Goal: Task Accomplishment & Management: Manage account settings

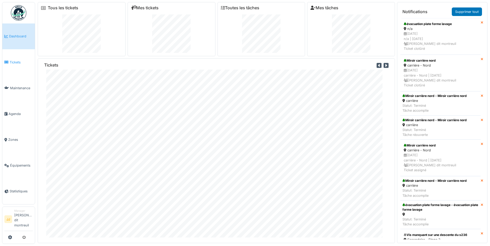
click at [18, 64] on span "Tickets" at bounding box center [21, 62] width 23 height 5
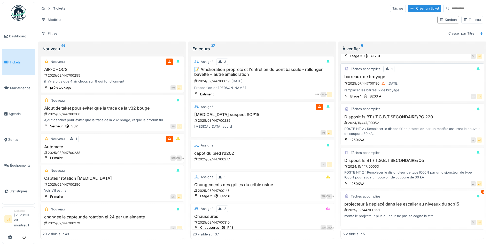
scroll to position [35, 0]
click at [391, 202] on h3 "projecteur à déplacé dans les escalier au niveaux du scp15" at bounding box center [412, 204] width 139 height 5
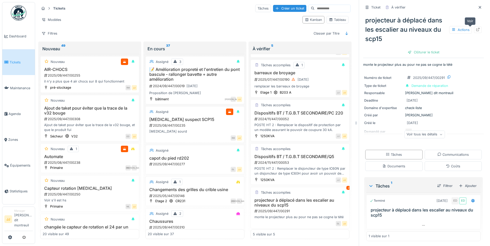
click at [475, 30] on icon at bounding box center [477, 29] width 4 height 3
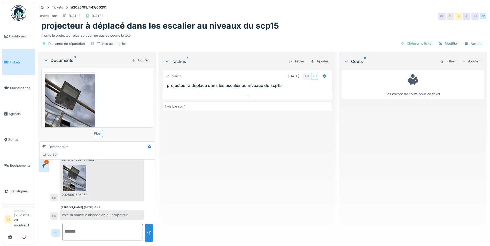
scroll to position [35, 0]
click at [68, 176] on img at bounding box center [74, 178] width 23 height 26
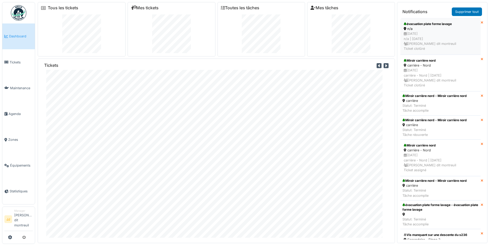
click at [415, 22] on div "évacuation plate forme lavage" at bounding box center [440, 24] width 74 height 5
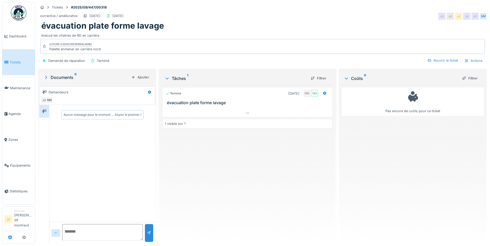
click at [8, 238] on icon at bounding box center [10, 237] width 4 height 4
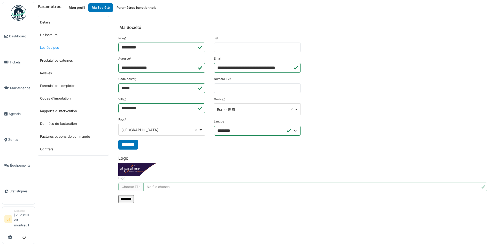
click at [92, 48] on link "Les équipes" at bounding box center [73, 47] width 71 height 13
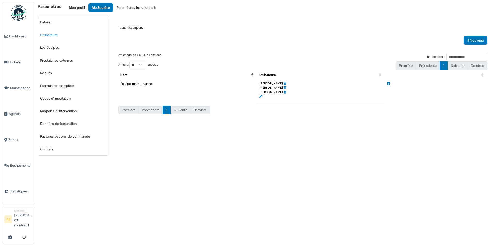
click at [88, 36] on link "Utilisateurs" at bounding box center [73, 35] width 71 height 13
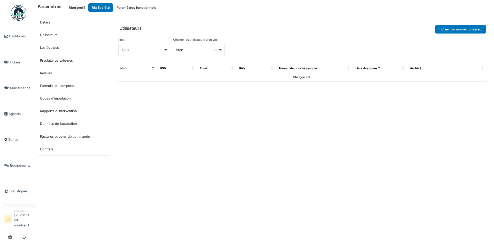
select select "***"
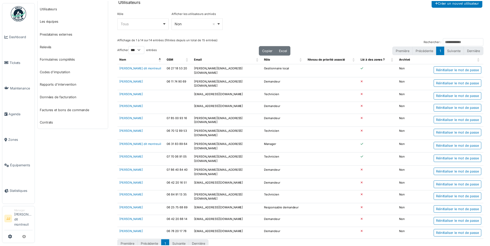
scroll to position [28, 0]
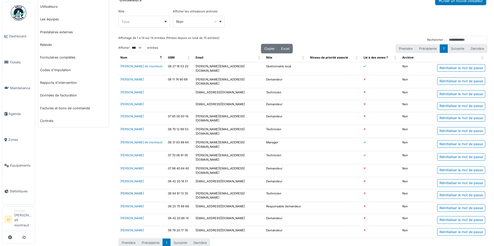
click at [133, 192] on link "Nicolas Menard" at bounding box center [131, 194] width 23 height 4
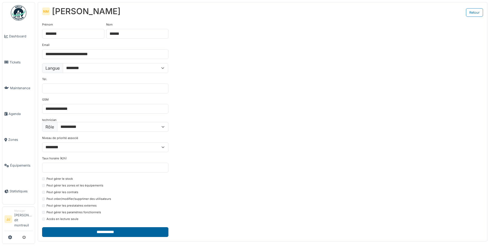
click at [61, 236] on input "**********" at bounding box center [105, 232] width 126 height 10
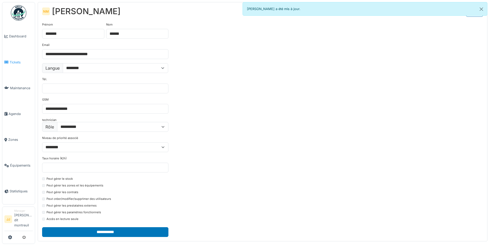
click at [20, 57] on link "Tickets" at bounding box center [18, 62] width 33 height 26
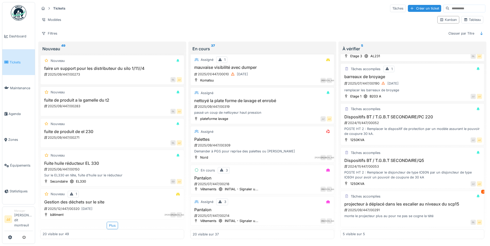
scroll to position [579, 0]
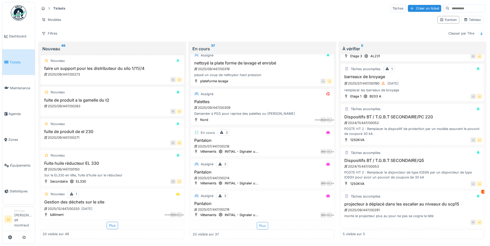
click at [258, 225] on div "Plus" at bounding box center [262, 225] width 11 height 7
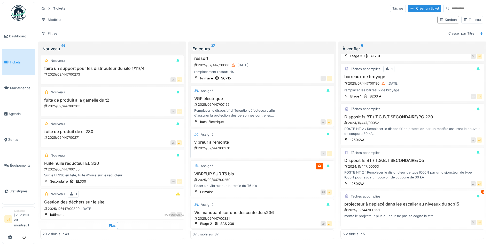
scroll to position [1189, 0]
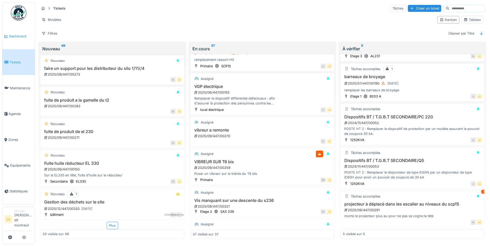
click at [29, 34] on span "Dashboard" at bounding box center [21, 36] width 24 height 5
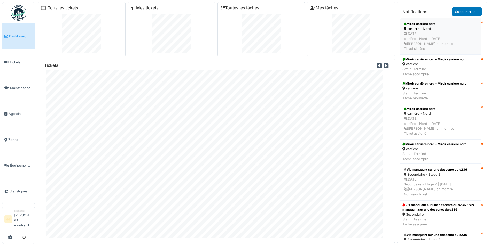
click at [419, 22] on div "Miroir carrière nord" at bounding box center [440, 24] width 74 height 5
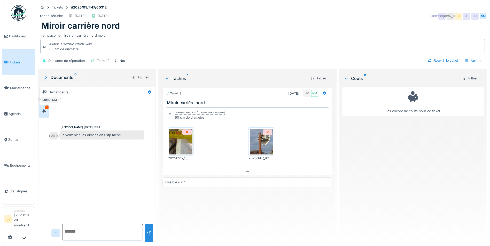
click at [184, 145] on img at bounding box center [180, 142] width 23 height 26
click at [267, 146] on img at bounding box center [261, 142] width 23 height 26
click at [441, 60] on div "Rouvrir le ticket" at bounding box center [442, 60] width 35 height 7
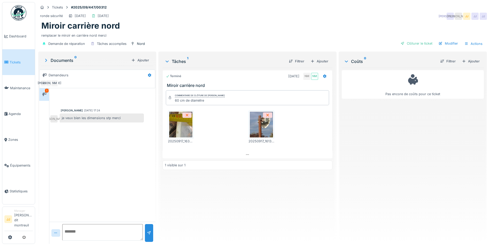
click at [295, 126] on div "20250917_163849.jpg 20250917_161336.jpg" at bounding box center [247, 127] width 163 height 42
click at [251, 78] on div "Terminé 17/09/2025 NM NM" at bounding box center [247, 76] width 163 height 7
click at [321, 74] on div at bounding box center [324, 76] width 9 height 7
click at [304, 137] on div "20250917_163849.jpg 20250917_161336.jpg" at bounding box center [247, 127] width 163 height 42
click at [247, 156] on icon at bounding box center [247, 154] width 4 height 3
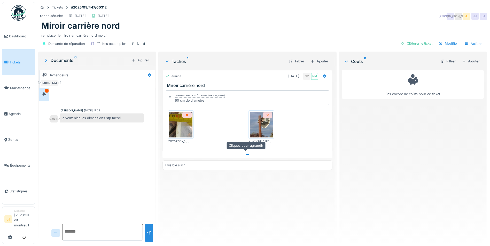
scroll to position [4, 0]
click at [313, 58] on div "Ajouter" at bounding box center [319, 61] width 22 height 7
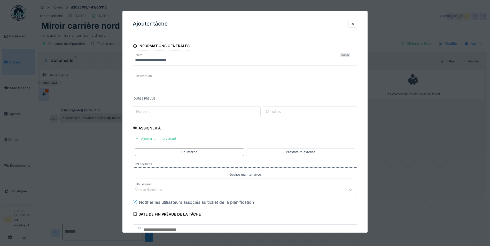
click at [150, 82] on textarea "Description" at bounding box center [245, 80] width 224 height 21
click at [179, 77] on textarea "**********" at bounding box center [245, 80] width 224 height 21
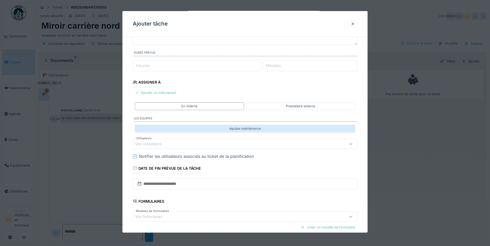
scroll to position [52, 0]
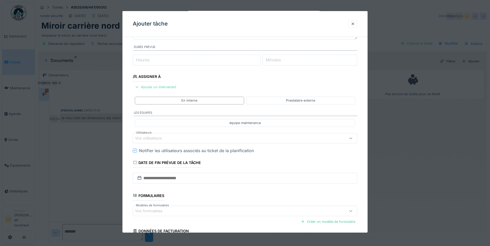
type textarea "**********"
click at [165, 86] on div "Ajouter un intervenant" at bounding box center [155, 87] width 45 height 7
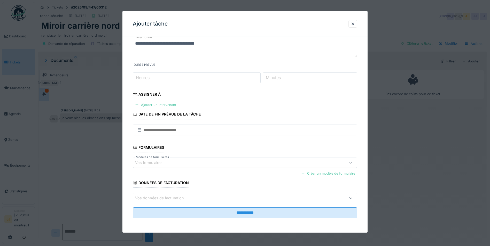
scroll to position [34, 0]
click at [162, 105] on div "Ajouter un intervenant" at bounding box center [155, 104] width 45 height 7
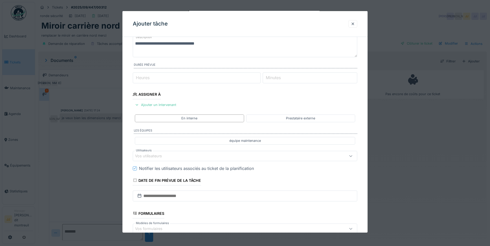
click at [151, 154] on div "Vos utilisateurs" at bounding box center [152, 156] width 34 height 6
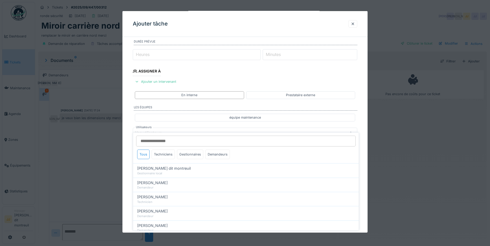
scroll to position [68, 0]
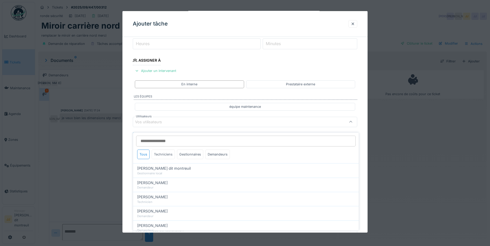
click at [170, 150] on div "Techniciens" at bounding box center [163, 155] width 23 height 10
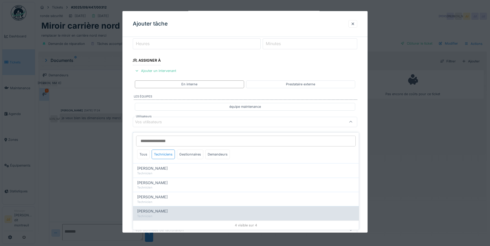
click at [158, 209] on span "[PERSON_NAME]" at bounding box center [152, 212] width 30 height 6
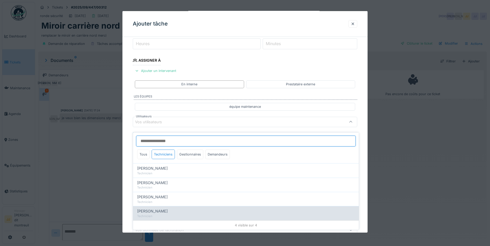
type input "*****"
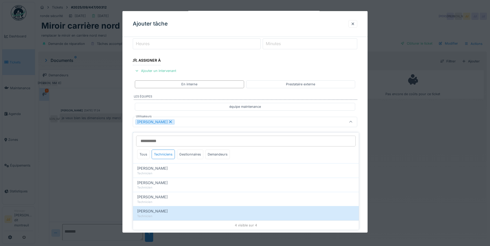
click at [219, 118] on div "[PERSON_NAME]" at bounding box center [245, 122] width 224 height 10
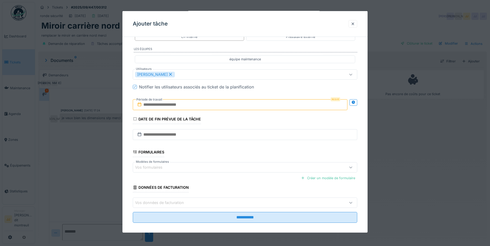
scroll to position [120, 0]
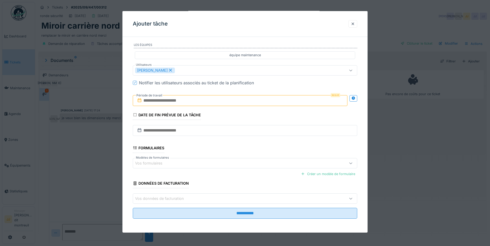
click at [181, 100] on input "text" at bounding box center [240, 100] width 215 height 11
click at [268, 113] on button "Next Month" at bounding box center [267, 113] width 8 height 8
click at [219, 149] on div "13" at bounding box center [215, 150] width 7 height 7
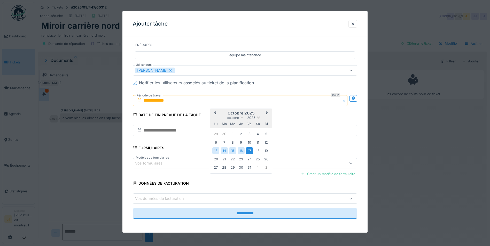
click at [250, 150] on div "17" at bounding box center [249, 150] width 7 height 7
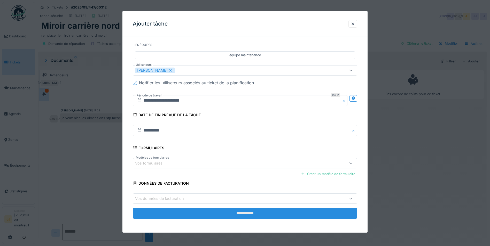
click at [173, 216] on input "**********" at bounding box center [245, 213] width 224 height 11
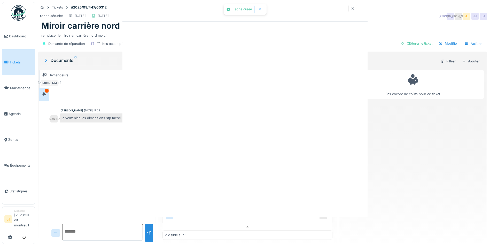
scroll to position [0, 0]
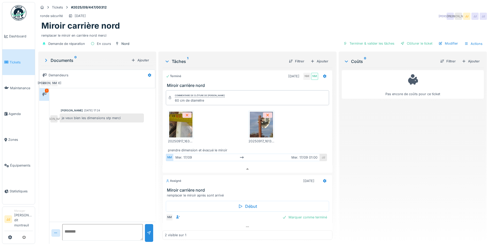
click at [78, 225] on textarea at bounding box center [102, 232] width 81 height 17
click at [78, 225] on textarea "**" at bounding box center [102, 232] width 81 height 17
type textarea "**********"
click at [149, 231] on div at bounding box center [149, 233] width 4 height 5
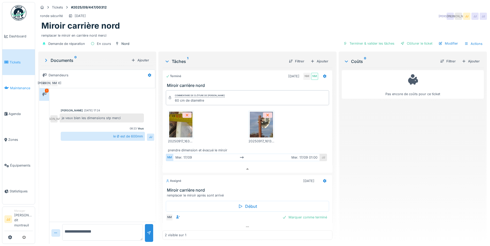
click at [7, 89] on icon at bounding box center [6, 88] width 5 height 4
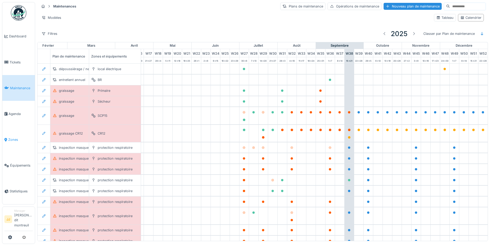
scroll to position [0, 171]
click at [26, 115] on span "Agenda" at bounding box center [21, 114] width 24 height 5
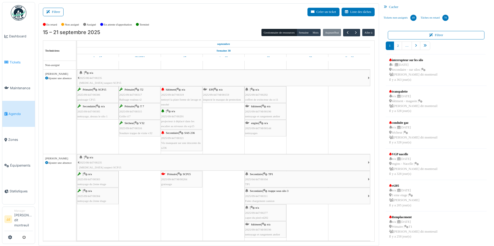
click at [19, 62] on span "Tickets" at bounding box center [21, 62] width 23 height 5
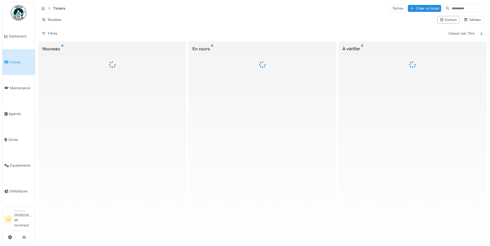
click at [13, 33] on link "Dashboard" at bounding box center [18, 36] width 33 height 26
click at [16, 35] on span "Dashboard" at bounding box center [21, 36] width 24 height 5
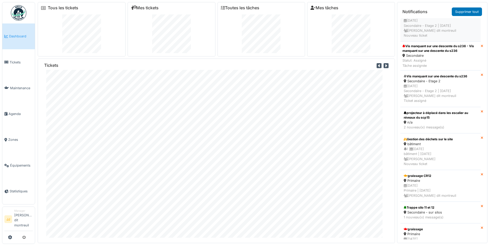
scroll to position [26, 0]
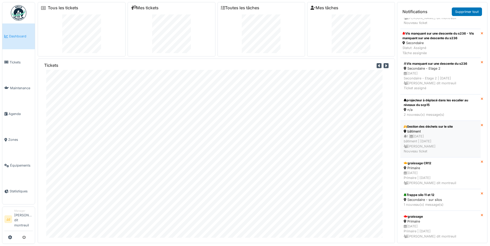
click at [412, 128] on div "Gestion des déchets sur le site" at bounding box center [440, 126] width 74 height 5
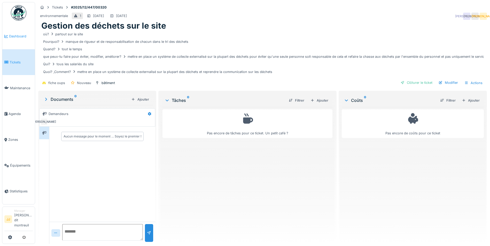
click at [26, 40] on link "Dashboard" at bounding box center [18, 36] width 33 height 26
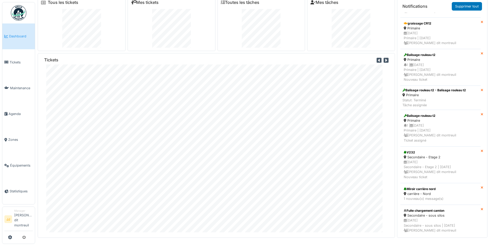
scroll to position [249, 0]
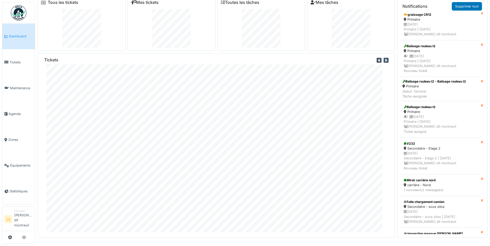
click at [480, 44] on icon at bounding box center [481, 44] width 3 height 3
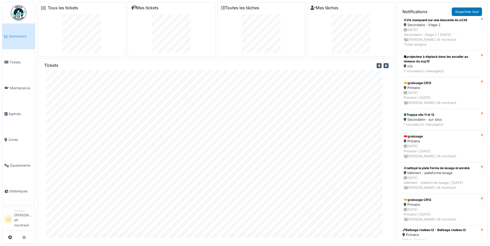
scroll to position [74, 0]
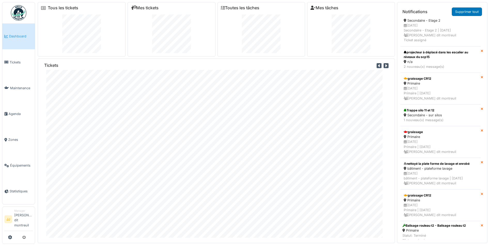
click at [480, 109] on icon at bounding box center [481, 109] width 3 height 3
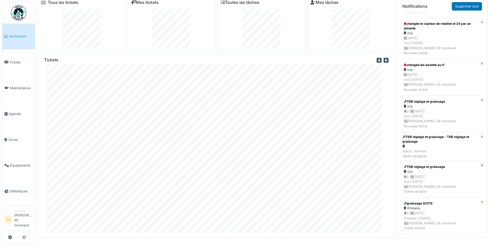
scroll to position [1528, 0]
click at [7, 115] on icon at bounding box center [5, 114] width 3 height 4
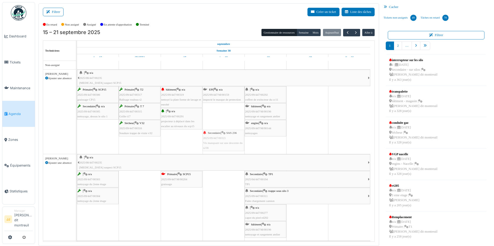
drag, startPoint x: 179, startPoint y: 140, endPoint x: 221, endPoint y: 114, distance: 49.7
click at [221, 114] on div "| n/a 2025/08/447/00235 [MEDICAL_DATA] suspect SCP15 Primaire | SCP15 2025/09/4…" at bounding box center [225, 238] width 297 height 354
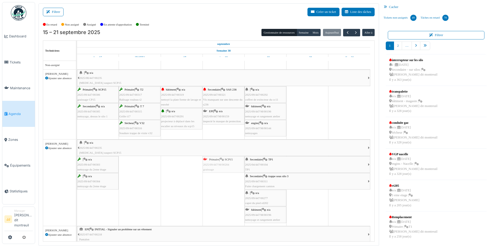
drag, startPoint x: 171, startPoint y: 168, endPoint x: 219, endPoint y: 162, distance: 48.3
click at [77, 162] on div "| n/a 2025/08/447/00235 [MEDICAL_DATA] suspect SCP15 | n/a 2025/09/447/00303 ne…" at bounding box center [77, 183] width 0 height 86
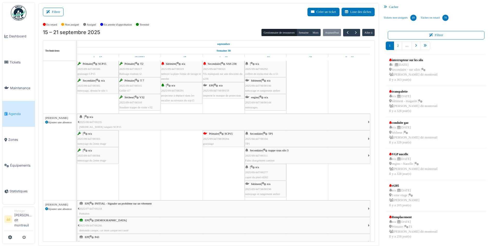
scroll to position [155, 0]
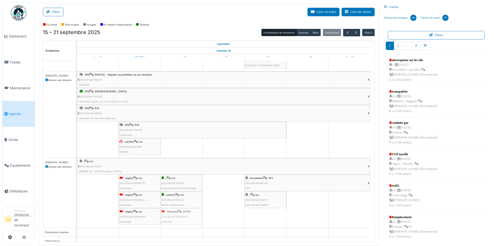
drag, startPoint x: 188, startPoint y: 212, endPoint x: 195, endPoint y: 213, distance: 6.5
click at [77, 213] on div "| n/a 2025/08/447/00235 [MEDICAL_DATA] suspect SCP15 engins | n/a 2025/09/447/M…" at bounding box center [77, 193] width 0 height 70
drag, startPoint x: 187, startPoint y: 213, endPoint x: 222, endPoint y: 175, distance: 52.2
click at [222, 175] on div "| n/a 2025/08/447/00235 [MEDICAL_DATA] suspect SCP15 Primaire | SCP15 2025/09/4…" at bounding box center [225, 75] width 297 height 339
click at [134, 220] on div "engins | n/a 2025/09/447/M/00109 nettoyages" at bounding box center [139, 216] width 41 height 15
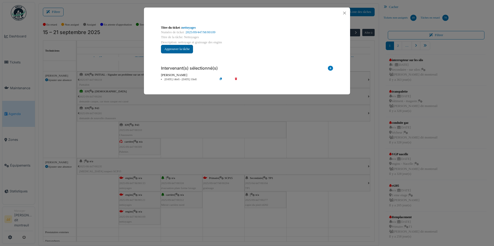
click at [172, 48] on button "Approuver la tâche" at bounding box center [177, 49] width 32 height 9
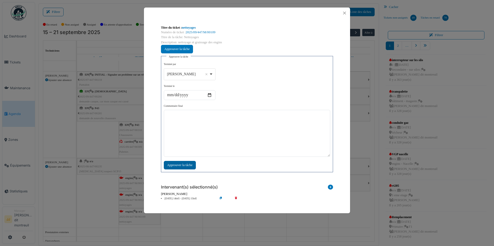
click at [175, 164] on div "Approuver la tâche" at bounding box center [180, 165] width 32 height 9
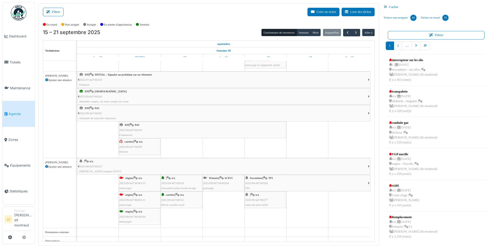
click at [123, 195] on icon at bounding box center [121, 194] width 4 height 3
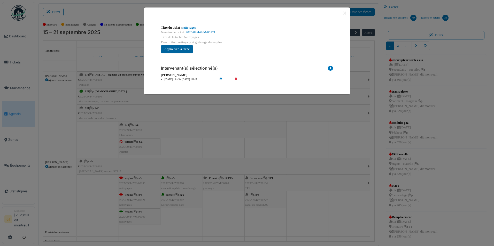
click at [188, 48] on button "Approuver la tâche" at bounding box center [177, 49] width 32 height 9
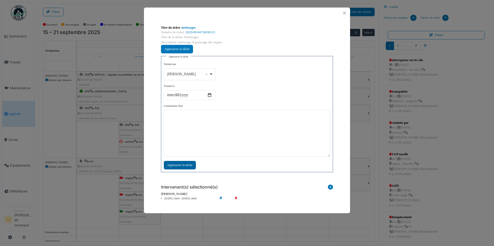
click at [168, 169] on div "Approuver la tâche" at bounding box center [180, 165] width 32 height 9
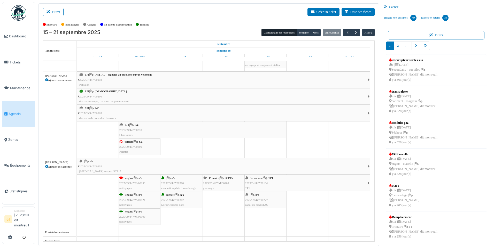
click at [139, 182] on span "2025/09/447/M/00133" at bounding box center [132, 183] width 26 height 3
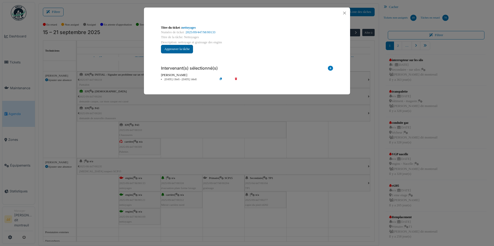
click at [186, 49] on button "Approuver la tâche" at bounding box center [177, 49] width 32 height 9
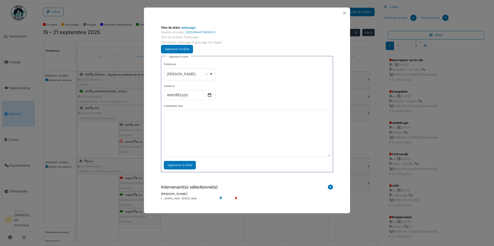
click at [211, 73] on div "Guillaume Lunel Remove item" at bounding box center [189, 73] width 47 height 7
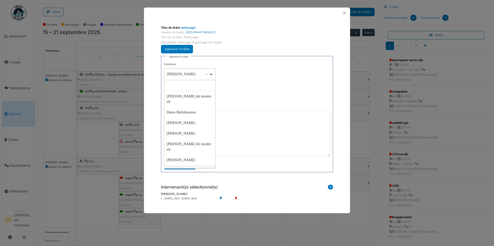
select select "*****"
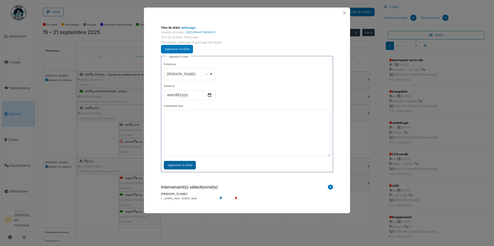
click at [191, 166] on div "Approuver la tâche" at bounding box center [180, 165] width 32 height 9
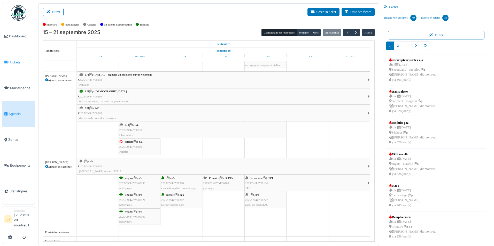
click at [22, 60] on span "Tickets" at bounding box center [21, 62] width 23 height 5
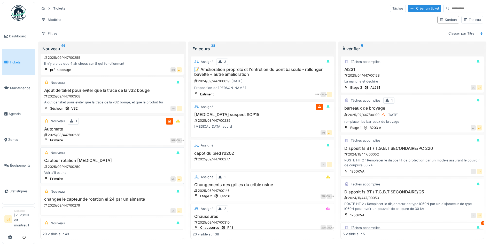
scroll to position [26, 0]
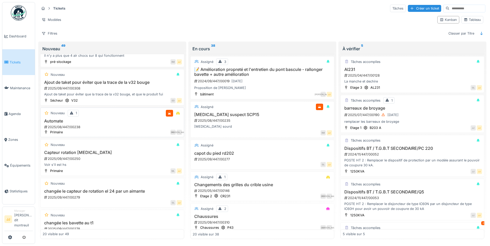
click at [106, 117] on div "Nouveau 1 Automate 2025/08/447/00238 Primaire ML JA" at bounding box center [112, 123] width 144 height 30
click at [65, 122] on h3 "Automate" at bounding box center [112, 121] width 139 height 5
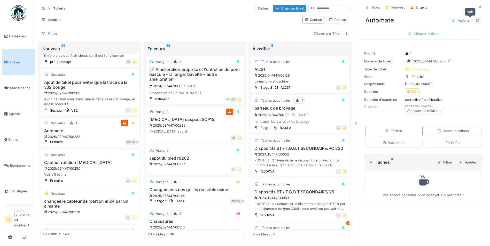
click at [475, 21] on icon at bounding box center [477, 20] width 4 height 3
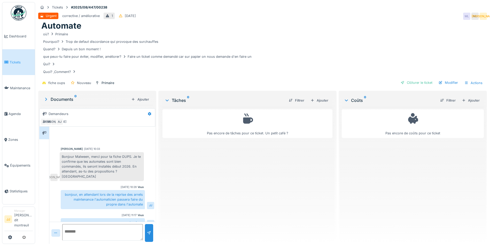
scroll to position [26, 0]
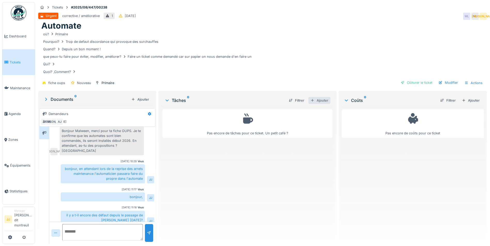
click at [318, 102] on div "Ajouter" at bounding box center [319, 100] width 22 height 7
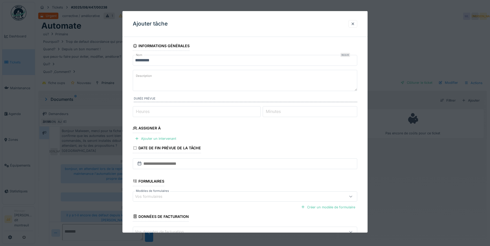
click at [148, 83] on textarea "Description" at bounding box center [245, 80] width 224 height 21
type textarea "**********"
click at [141, 141] on div "Ajouter un intervenant" at bounding box center [155, 138] width 45 height 7
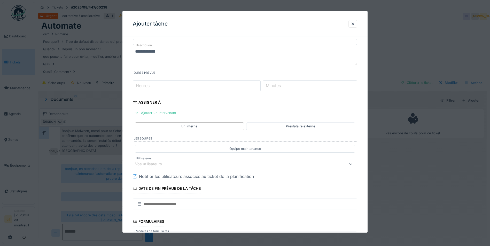
click at [211, 160] on div "Vos utilisateurs" at bounding box center [245, 164] width 224 height 10
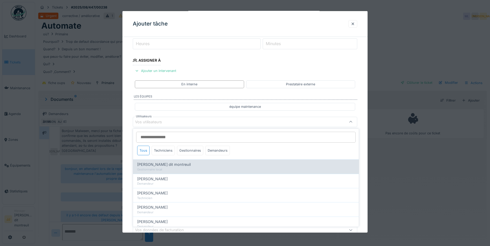
click at [155, 165] on span "[PERSON_NAME] dit montreuil" at bounding box center [163, 165] width 53 height 6
type input "*****"
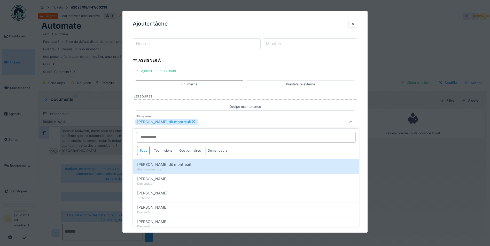
click at [216, 121] on div "[PERSON_NAME] dit montreuil" at bounding box center [231, 122] width 193 height 6
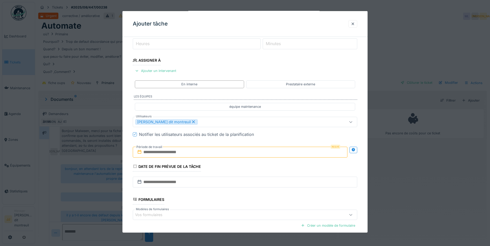
click at [197, 148] on input "text" at bounding box center [240, 152] width 215 height 11
click at [267, 163] on span "Next Month" at bounding box center [267, 165] width 0 height 6
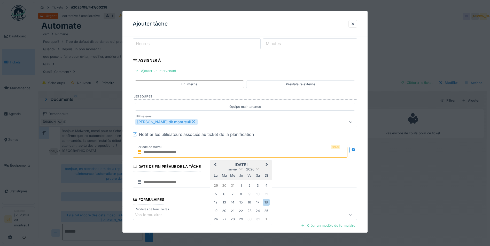
click at [267, 163] on span "Next Month" at bounding box center [267, 165] width 0 height 6
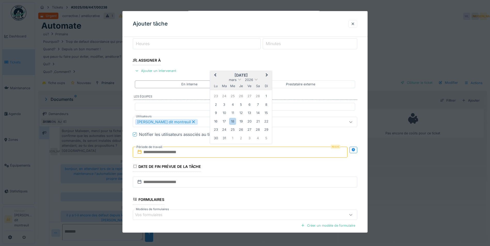
click at [265, 72] on button "Next Month" at bounding box center [267, 75] width 8 height 8
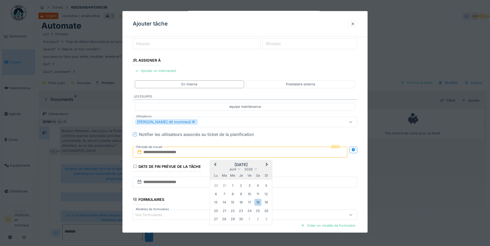
click at [265, 163] on button "Next Month" at bounding box center [267, 165] width 8 height 8
click at [218, 204] on div "15" at bounding box center [215, 202] width 7 height 7
click at [249, 203] on div "19" at bounding box center [249, 202] width 7 height 7
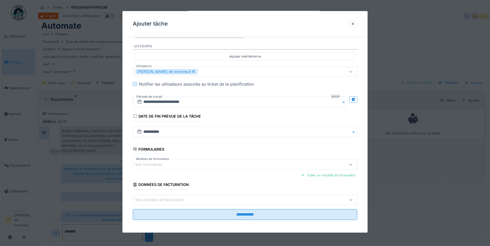
scroll to position [120, 0]
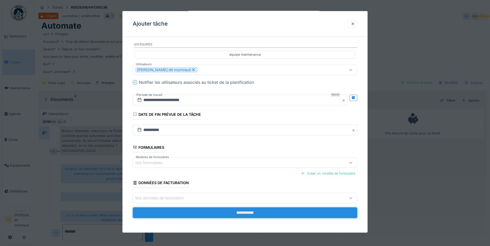
click at [260, 209] on input "**********" at bounding box center [245, 213] width 224 height 11
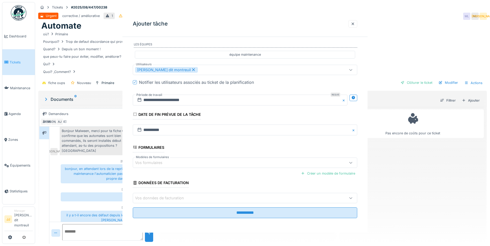
scroll to position [0, 0]
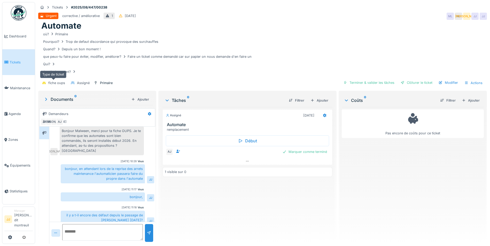
click at [62, 82] on div "fiche oups" at bounding box center [56, 83] width 17 height 5
click at [449, 83] on div "Modifier" at bounding box center [447, 82] width 23 height 7
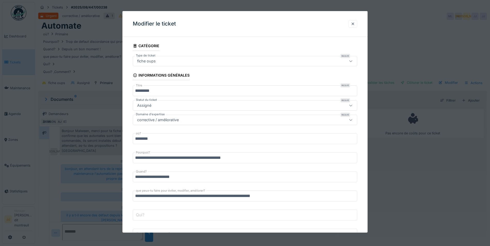
click at [181, 65] on div "fiche oups" at bounding box center [245, 61] width 224 height 10
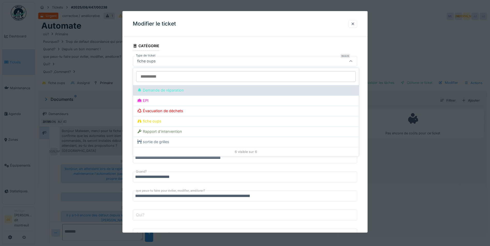
click at [178, 89] on div "Demande de réparation" at bounding box center [245, 91] width 217 height 6
type input "***"
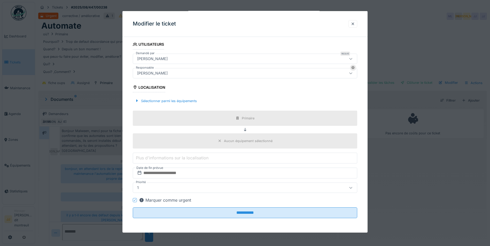
scroll to position [4, 0]
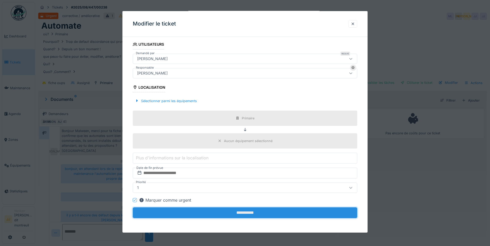
click at [226, 214] on input "**********" at bounding box center [245, 213] width 224 height 11
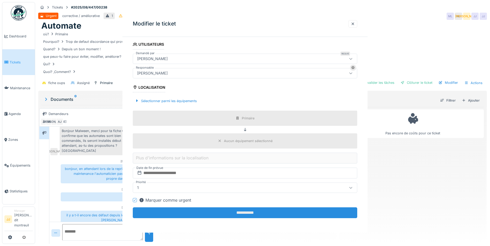
scroll to position [0, 0]
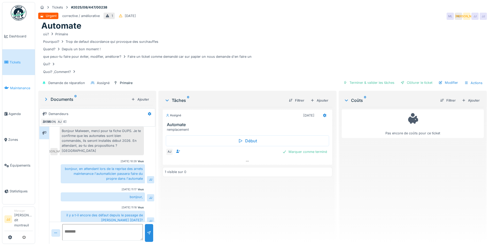
click at [15, 90] on span "Maintenance" at bounding box center [21, 88] width 23 height 5
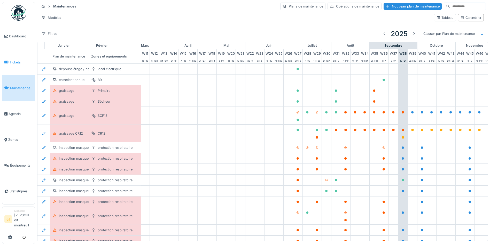
scroll to position [0, 171]
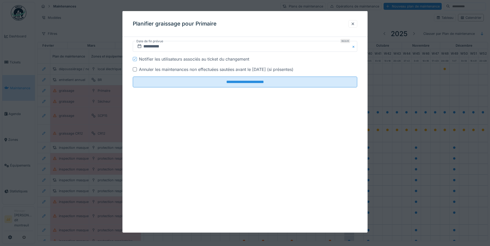
click at [136, 69] on div at bounding box center [135, 69] width 4 height 4
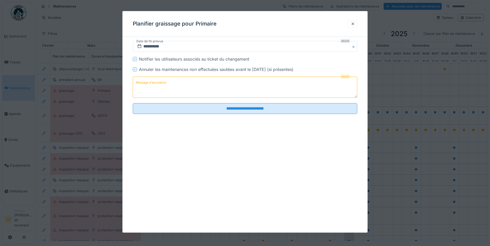
click at [169, 89] on textarea "Message d'annulation" at bounding box center [245, 87] width 224 height 21
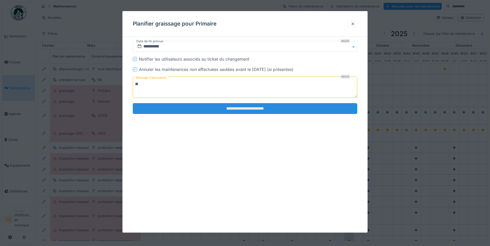
type textarea "**"
click at [237, 107] on input "**********" at bounding box center [245, 108] width 224 height 11
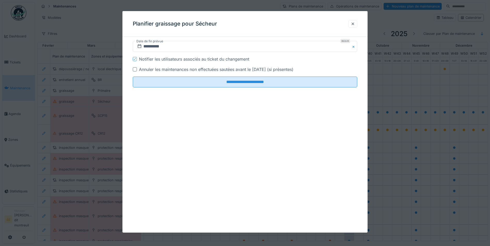
click at [135, 68] on div at bounding box center [135, 69] width 4 height 4
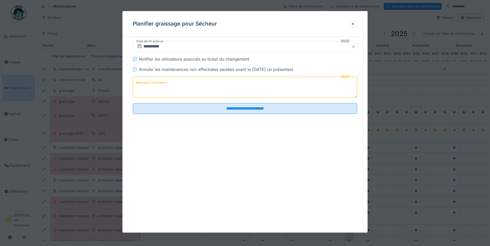
click at [160, 91] on textarea "Message d'annulation" at bounding box center [245, 87] width 224 height 21
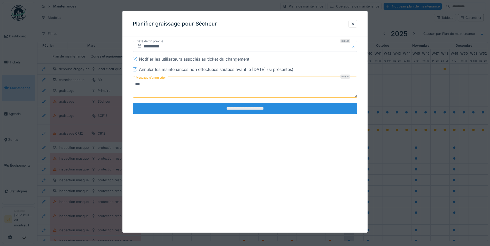
type textarea "**"
click at [197, 114] on input "**********" at bounding box center [245, 108] width 224 height 11
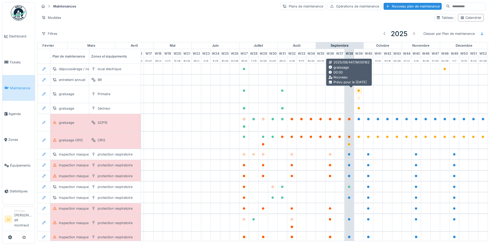
click at [357, 90] on icon at bounding box center [358, 91] width 3 height 3
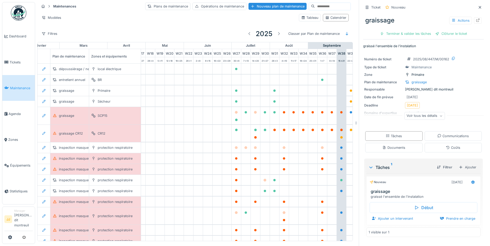
scroll to position [4, 0]
click at [396, 215] on div "Ajouter un intervenant" at bounding box center [391, 218] width 45 height 7
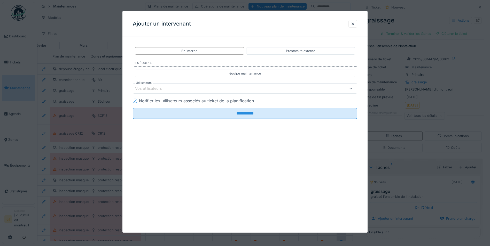
click at [166, 93] on div "Vos utilisateurs" at bounding box center [245, 88] width 224 height 10
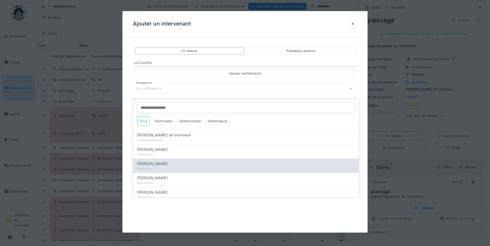
click at [176, 162] on div "[PERSON_NAME]" at bounding box center [245, 164] width 217 height 6
type input "*****"
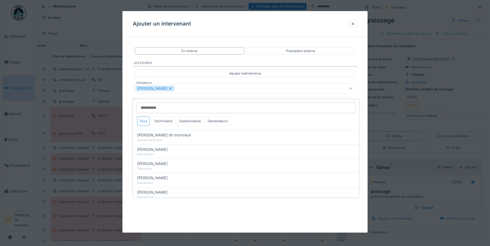
click at [270, 207] on div "**********" at bounding box center [244, 122] width 245 height 222
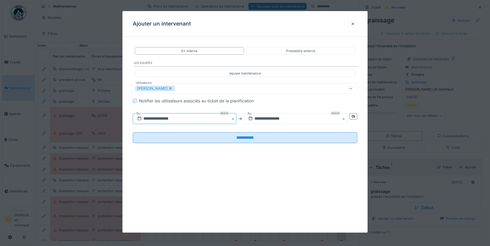
click at [185, 116] on input "**********" at bounding box center [185, 118] width 104 height 11
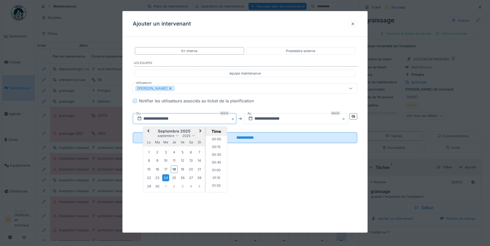
scroll to position [247, 0]
click at [172, 179] on div "25" at bounding box center [174, 177] width 7 height 7
click at [173, 177] on div "25" at bounding box center [174, 177] width 7 height 7
click at [179, 179] on div "26" at bounding box center [182, 177] width 7 height 7
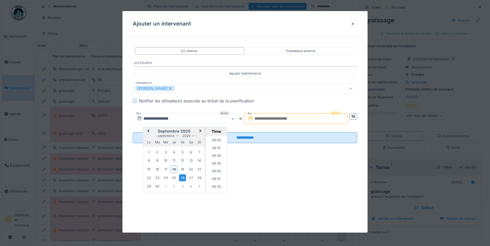
click at [170, 178] on div "22 23 24 25 26 27 28" at bounding box center [174, 178] width 59 height 8
click at [175, 176] on div "25" at bounding box center [174, 177] width 7 height 7
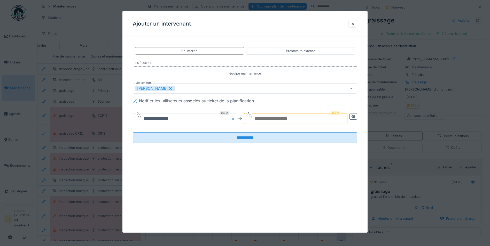
click at [309, 120] on input "text" at bounding box center [296, 118] width 104 height 11
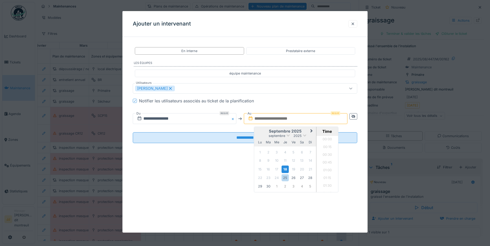
scroll to position [239, 0]
click at [283, 176] on div "25" at bounding box center [284, 177] width 7 height 7
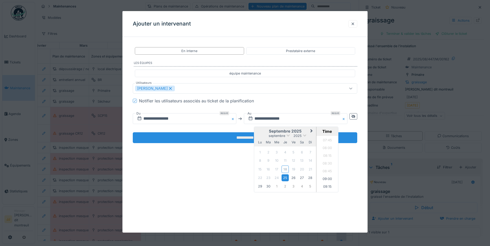
click at [228, 137] on input "**********" at bounding box center [245, 137] width 224 height 11
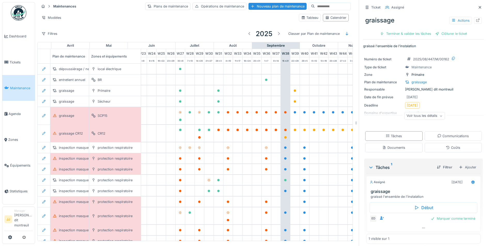
scroll to position [0, 232]
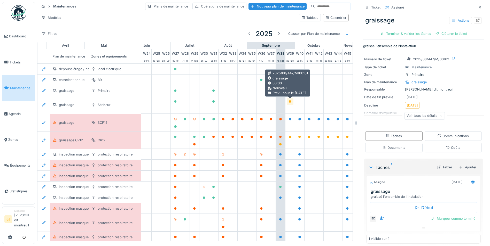
click at [291, 100] on icon at bounding box center [290, 101] width 3 height 3
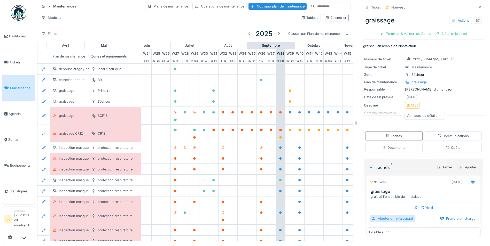
click at [374, 217] on div "Ajouter un intervenant" at bounding box center [391, 218] width 45 height 7
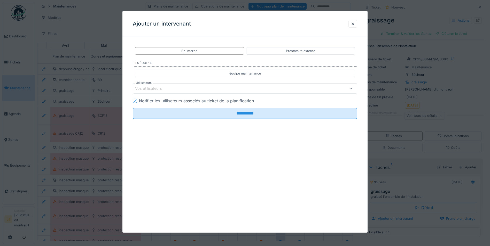
click at [174, 86] on div "Vos utilisateurs" at bounding box center [231, 89] width 193 height 6
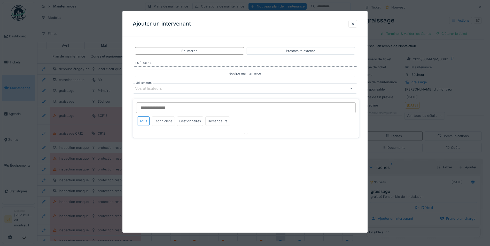
click at [158, 118] on div "Techniciens" at bounding box center [163, 121] width 23 height 10
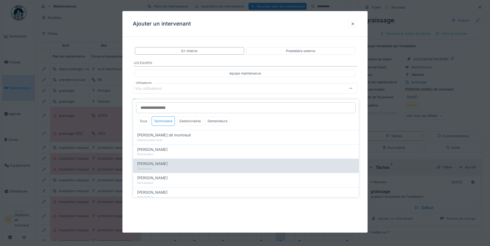
click at [166, 167] on div "Technicien" at bounding box center [245, 169] width 217 height 4
type input "*****"
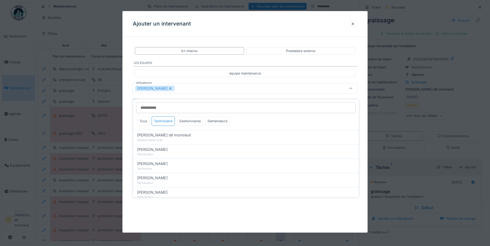
click at [180, 211] on div "**********" at bounding box center [244, 122] width 245 height 222
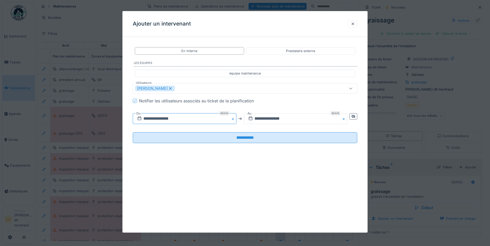
click at [218, 117] on input "**********" at bounding box center [185, 118] width 104 height 11
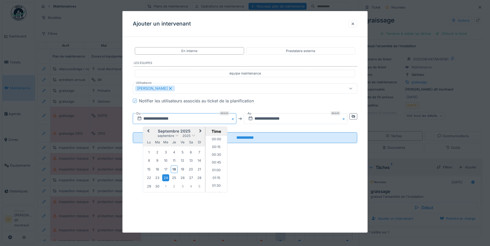
scroll to position [247, 0]
click at [175, 176] on div "25" at bounding box center [174, 177] width 7 height 7
click at [301, 120] on input "text" at bounding box center [296, 118] width 104 height 11
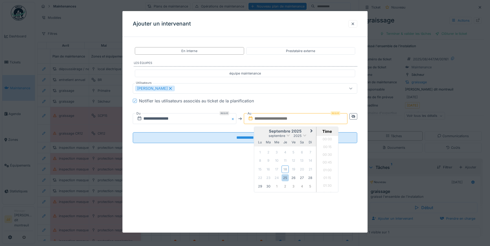
scroll to position [239, 0]
click at [287, 176] on div "25" at bounding box center [284, 177] width 7 height 7
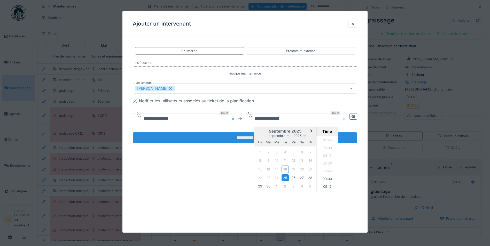
click at [238, 136] on input "**********" at bounding box center [245, 137] width 224 height 11
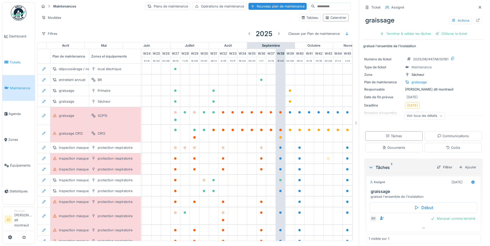
click at [18, 59] on link "Tickets" at bounding box center [18, 62] width 33 height 26
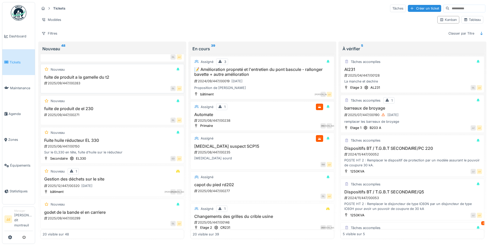
scroll to position [542, 0]
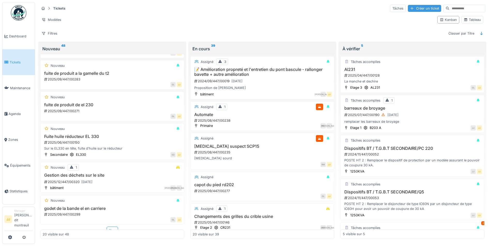
click at [416, 11] on div "Créer un ticket" at bounding box center [424, 8] width 33 height 7
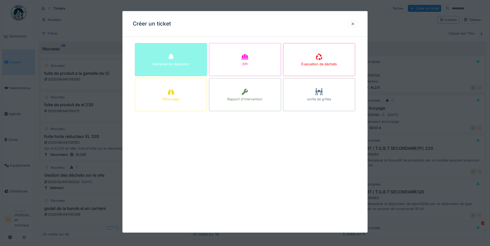
click at [190, 62] on div "Demande de réparation" at bounding box center [171, 59] width 72 height 33
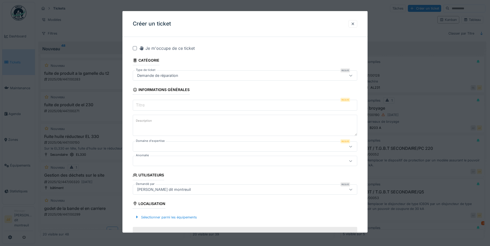
click at [181, 104] on input "Titre" at bounding box center [245, 105] width 224 height 11
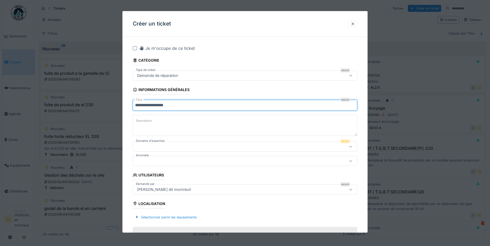
type input "**********"
click at [163, 124] on textarea "Description" at bounding box center [245, 125] width 224 height 21
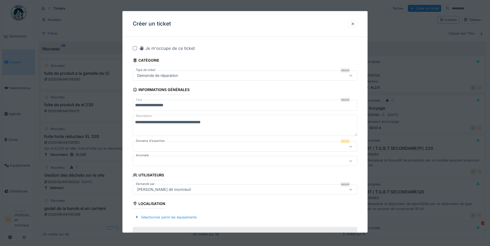
click at [213, 123] on textarea "**********" at bounding box center [245, 125] width 224 height 21
type textarea "**********"
click at [146, 147] on div at bounding box center [231, 147] width 193 height 6
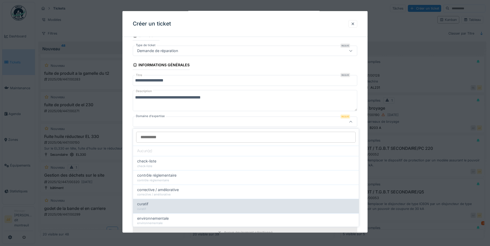
click at [178, 202] on div "curatif" at bounding box center [245, 204] width 217 height 6
type input "****"
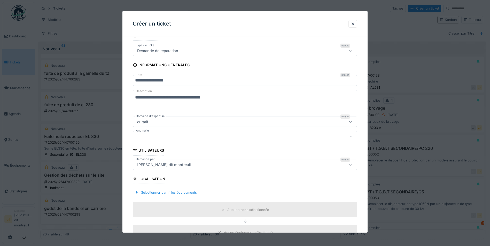
click at [167, 141] on div at bounding box center [245, 136] width 224 height 10
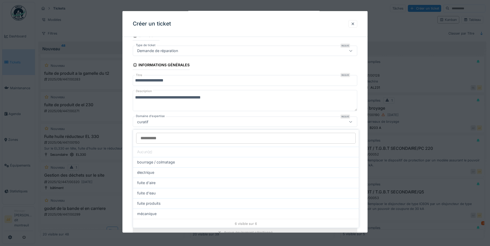
scroll to position [39, 0]
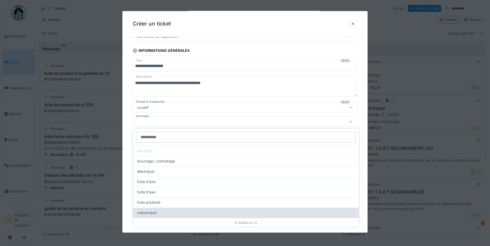
click at [171, 213] on div "mécanique" at bounding box center [245, 213] width 217 height 6
type input "**"
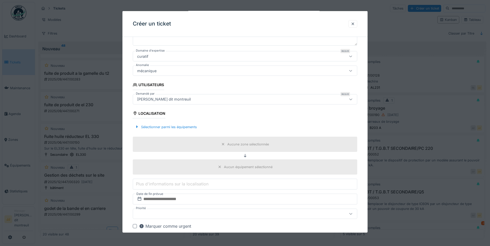
scroll to position [91, 0]
click at [169, 128] on div "Sélectionner parmi les équipements" at bounding box center [166, 126] width 66 height 7
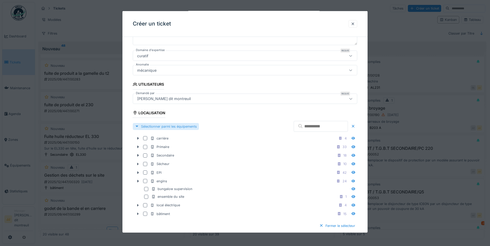
scroll to position [117, 0]
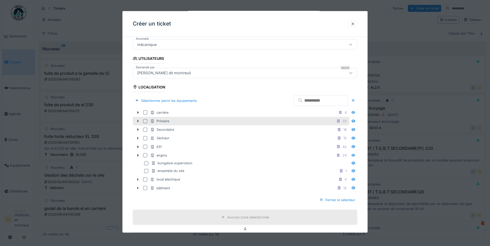
click at [138, 123] on icon at bounding box center [138, 121] width 4 height 3
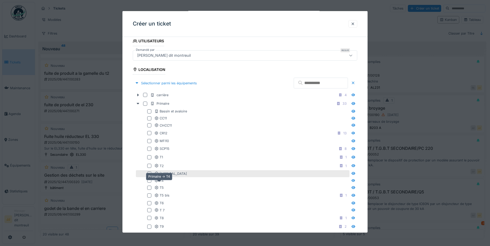
scroll to position [142, 0]
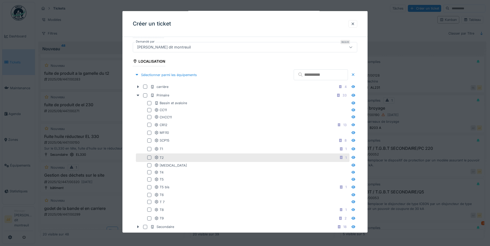
click at [148, 156] on div at bounding box center [149, 158] width 4 height 4
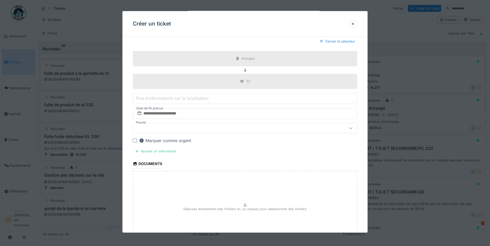
scroll to position [401, 0]
click at [156, 151] on div "Ajouter un intervenant" at bounding box center [155, 149] width 45 height 7
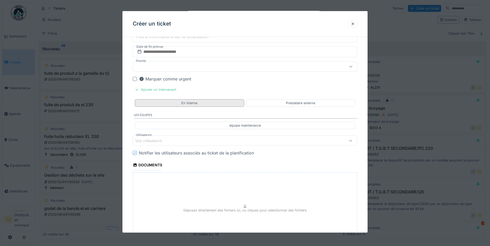
scroll to position [511, 0]
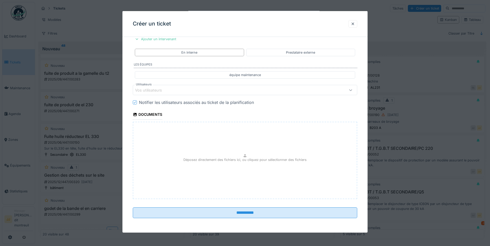
click at [162, 89] on div "Vos utilisateurs" at bounding box center [152, 91] width 34 height 6
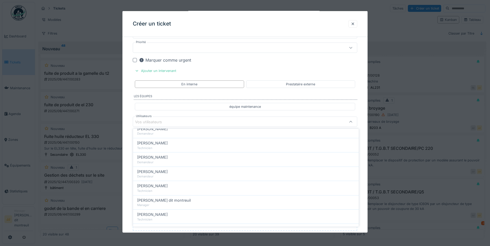
scroll to position [52, 0]
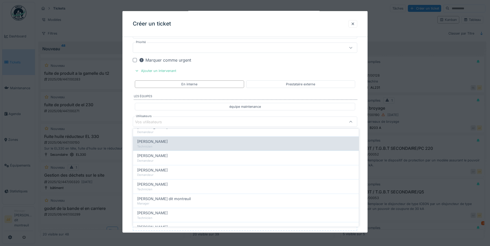
click at [153, 145] on div "Technicien" at bounding box center [245, 147] width 217 height 4
type input "*****"
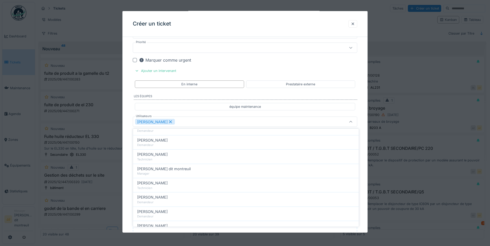
scroll to position [129, 0]
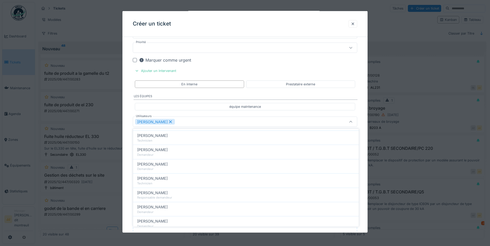
click at [194, 112] on div "équipe maintenance" at bounding box center [245, 107] width 224 height 12
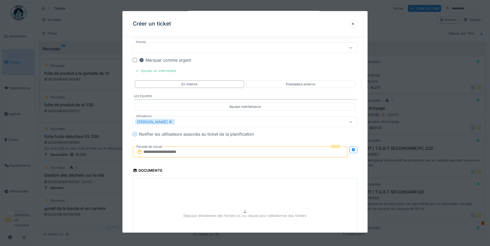
click at [190, 150] on input "text" at bounding box center [240, 152] width 215 height 11
click at [267, 164] on span "Next Month" at bounding box center [267, 165] width 0 height 6
click at [231, 184] on div "1" at bounding box center [232, 185] width 7 height 7
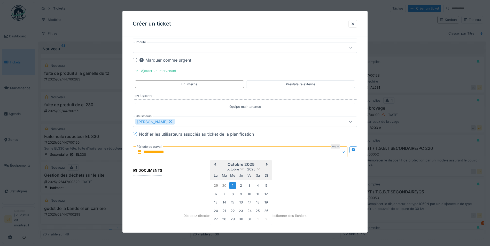
click at [231, 184] on div "1" at bounding box center [232, 185] width 7 height 7
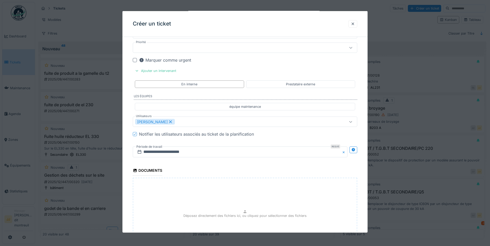
scroll to position [535, 0]
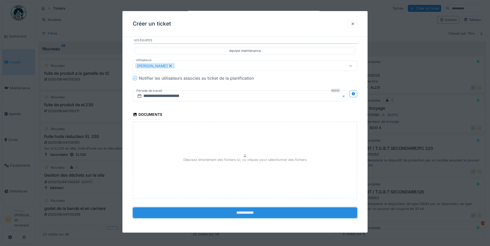
click at [247, 210] on input "**********" at bounding box center [245, 212] width 224 height 11
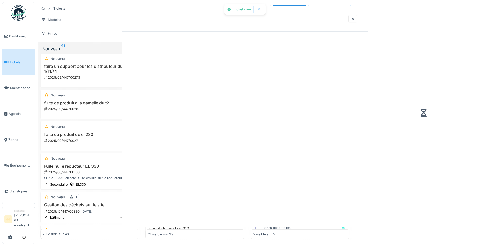
scroll to position [572, 0]
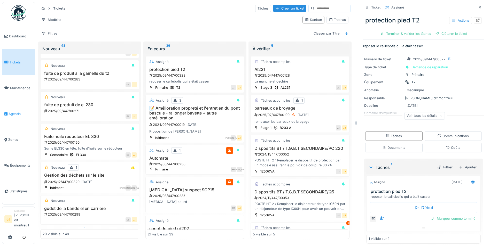
click at [22, 113] on span "Agenda" at bounding box center [21, 114] width 24 height 5
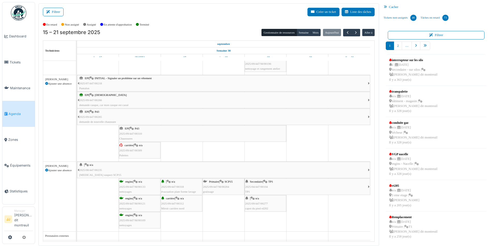
scroll to position [159, 0]
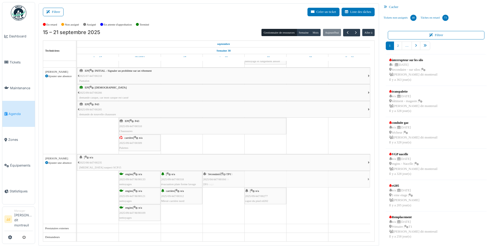
drag, startPoint x: 272, startPoint y: 182, endPoint x: 214, endPoint y: 203, distance: 61.5
click at [214, 203] on div "| n/a 2025/08/447/00235 [MEDICAL_DATA] suspect SCP15 Primaire | SCP15 2025/09/4…" at bounding box center [225, 71] width 297 height 339
drag, startPoint x: 238, startPoint y: 197, endPoint x: 216, endPoint y: 188, distance: 24.4
click at [216, 188] on div "Secondaire | TP1 2025/04/447/00104 TP1" at bounding box center [286, 179] width 168 height 17
click at [215, 193] on link "Primaire | SCP15 2025/09/447/M/00204 [GEOGRAPHIC_DATA]" at bounding box center [223, 196] width 42 height 17
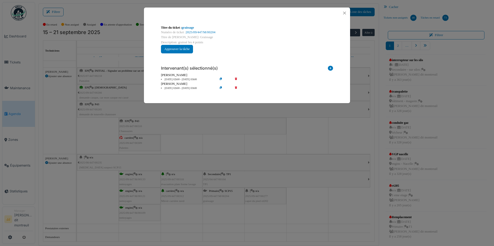
click at [236, 86] on div "[PERSON_NAME]" at bounding box center [247, 84] width 172 height 5
click at [236, 87] on icon at bounding box center [239, 88] width 15 height 4
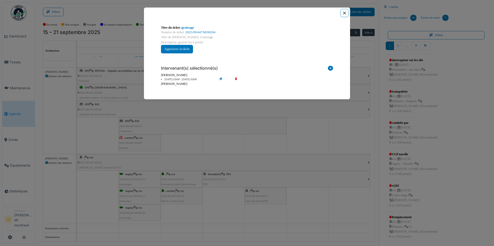
click at [345, 16] on button "Close" at bounding box center [344, 13] width 7 height 7
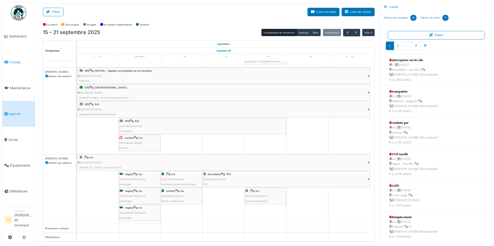
click at [7, 64] on icon at bounding box center [6, 62] width 4 height 4
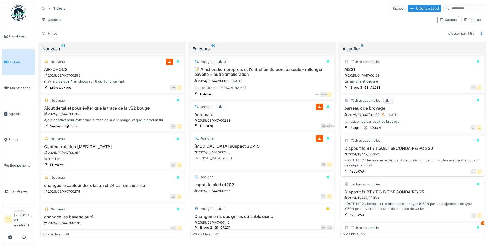
scroll to position [35, 0]
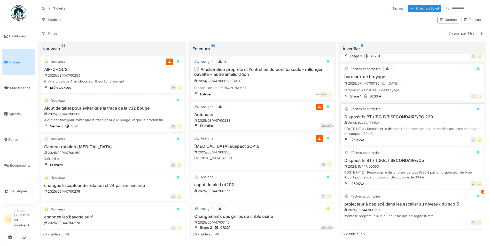
click at [380, 121] on div "2024/11/447/00052" at bounding box center [413, 123] width 138 height 5
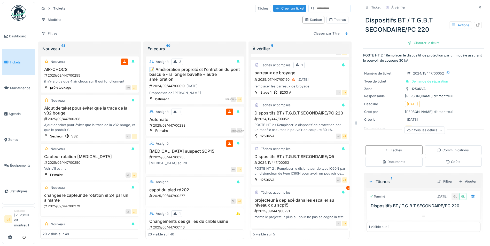
scroll to position [35, 0]
click at [475, 25] on icon at bounding box center [477, 24] width 4 height 3
click at [295, 165] on div "2024/11/447/00053" at bounding box center [300, 162] width 93 height 5
click at [469, 29] on div "Actions" at bounding box center [465, 24] width 33 height 7
click at [474, 28] on div at bounding box center [478, 25] width 8 height 6
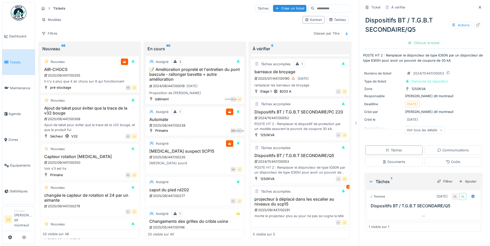
scroll to position [50, 0]
click at [309, 197] on h3 "projecteur à déplacé dans les escalier au niveaux du scp15" at bounding box center [300, 202] width 94 height 10
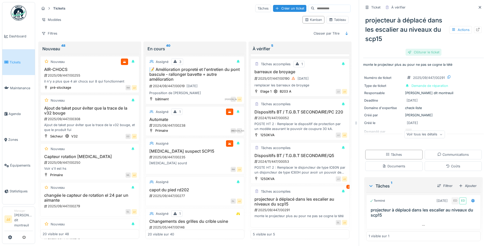
click at [430, 52] on div "Clôturer le ticket" at bounding box center [423, 52] width 36 height 7
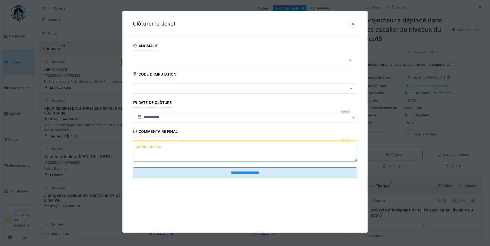
click at [184, 154] on textarea "Commentaire final" at bounding box center [245, 151] width 224 height 21
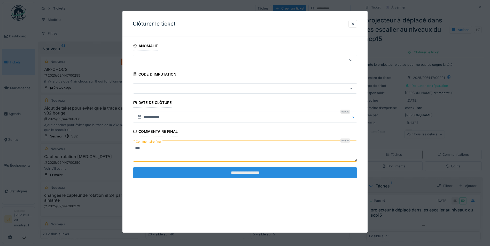
type textarea "**"
click at [193, 174] on input "**********" at bounding box center [245, 173] width 224 height 11
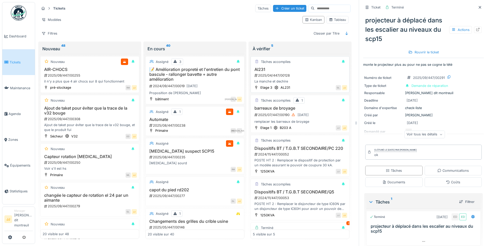
click at [302, 83] on div "La manche et dechire" at bounding box center [300, 81] width 94 height 5
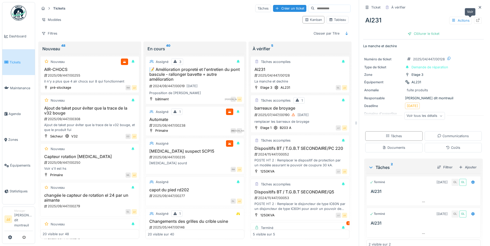
click at [476, 22] on icon at bounding box center [477, 20] width 3 height 3
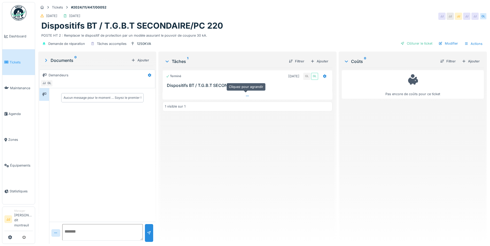
click at [252, 97] on div at bounding box center [247, 95] width 170 height 7
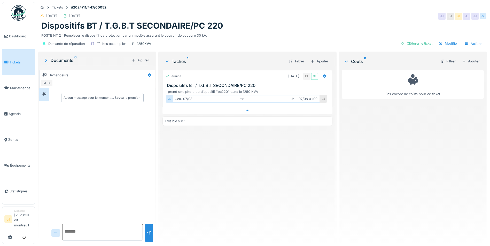
scroll to position [4, 0]
click at [242, 109] on div at bounding box center [247, 110] width 170 height 7
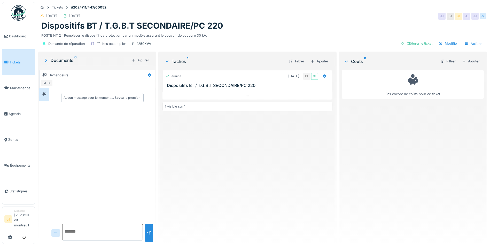
click at [246, 88] on div at bounding box center [247, 90] width 170 height 4
click at [247, 92] on div at bounding box center [247, 95] width 170 height 7
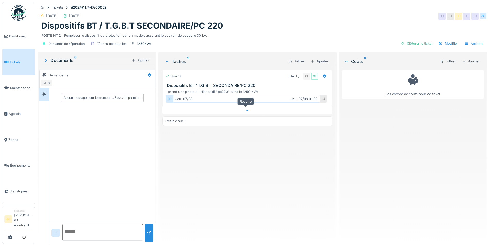
click at [245, 107] on div at bounding box center [247, 110] width 170 height 7
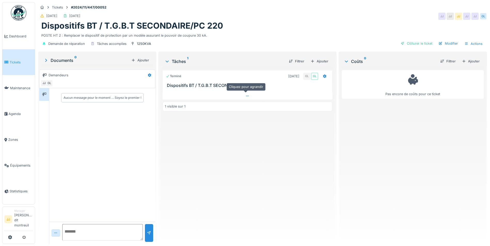
click at [244, 95] on div at bounding box center [247, 95] width 170 height 7
click at [247, 96] on icon at bounding box center [247, 95] width 4 height 3
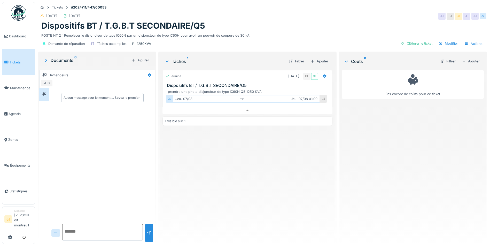
click at [232, 83] on h3 "Dispositifs BT / T.G.B.T SECONDAIRE/Q5" at bounding box center [248, 85] width 163 height 5
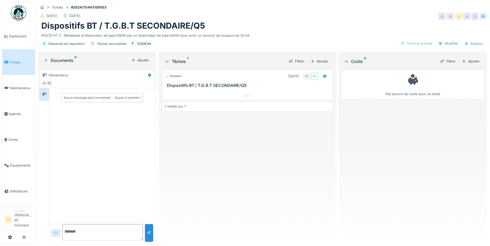
click at [232, 83] on h3 "Dispositifs BT / T.G.B.T SECONDAIRE/Q5" at bounding box center [248, 85] width 163 height 5
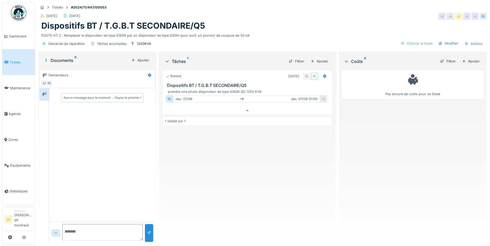
click at [177, 60] on div "Tâches 1" at bounding box center [224, 61] width 120 height 6
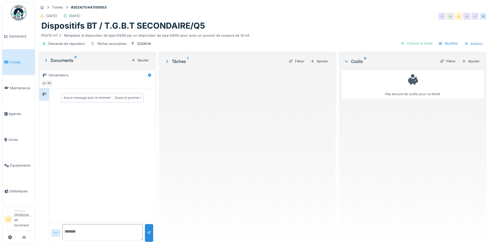
click at [177, 58] on div "Tâches 1" at bounding box center [224, 61] width 120 height 6
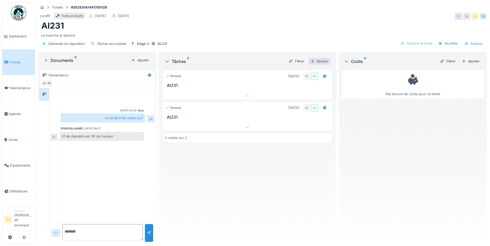
click at [324, 62] on div "Ajouter" at bounding box center [319, 61] width 22 height 7
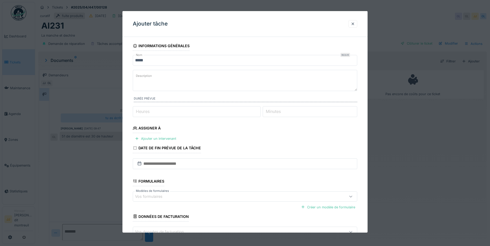
click at [150, 74] on label "Description" at bounding box center [144, 76] width 18 height 6
click at [150, 74] on textarea "Description" at bounding box center [245, 80] width 224 height 21
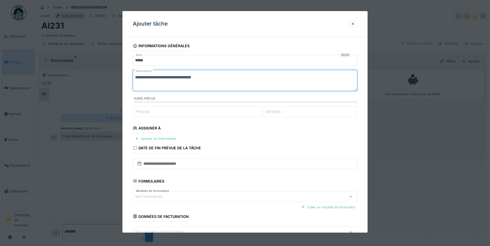
click at [200, 80] on textarea "**********" at bounding box center [245, 80] width 224 height 21
type textarea "**********"
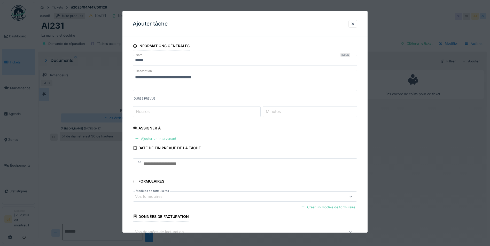
click at [160, 139] on div "Ajouter un intervenant" at bounding box center [155, 138] width 45 height 7
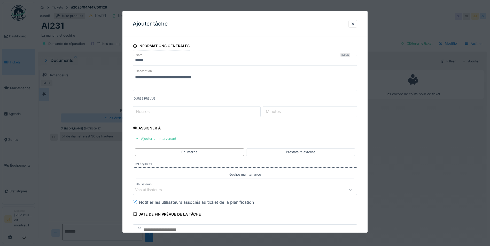
click at [173, 192] on div "Vos utilisateurs" at bounding box center [231, 190] width 193 height 6
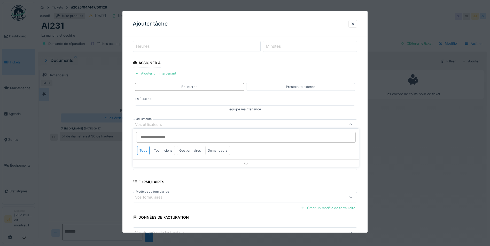
scroll to position [68, 0]
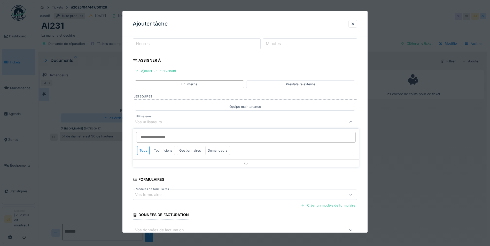
click at [163, 153] on div "Techniciens" at bounding box center [163, 151] width 23 height 10
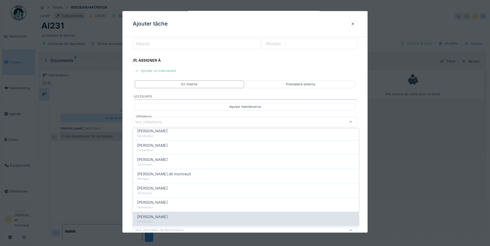
scroll to position [52, 0]
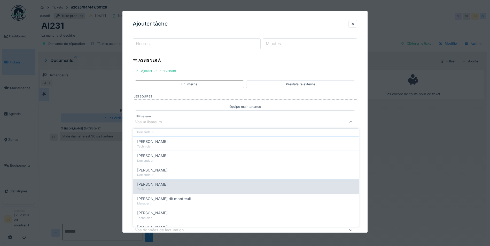
click at [176, 190] on div "Technicien" at bounding box center [245, 189] width 217 height 4
type input "*****"
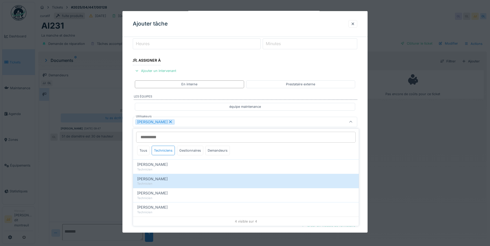
click at [229, 120] on div "[PERSON_NAME]" at bounding box center [231, 122] width 193 height 6
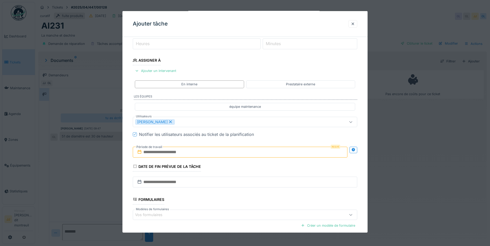
click at [179, 150] on input "text" at bounding box center [240, 152] width 215 height 11
click at [267, 164] on span "Next Month" at bounding box center [267, 165] width 0 height 6
click at [233, 188] on div "1" at bounding box center [232, 185] width 7 height 7
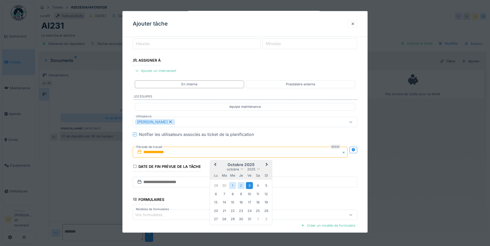
click at [249, 186] on div "3" at bounding box center [249, 185] width 7 height 7
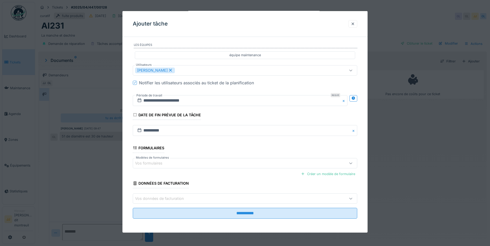
scroll to position [120, 0]
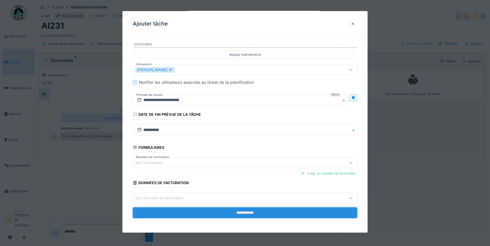
click at [209, 212] on input "**********" at bounding box center [245, 213] width 224 height 11
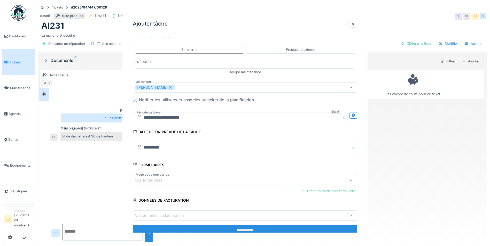
scroll to position [0, 0]
